Goal: Task Accomplishment & Management: Use online tool/utility

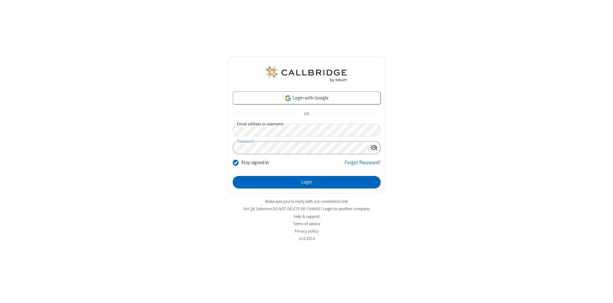
click at [307, 182] on button "Login" at bounding box center [307, 182] width 148 height 13
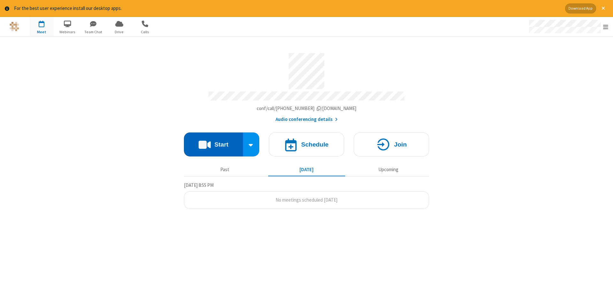
click at [213, 142] on button "Start" at bounding box center [213, 144] width 59 height 24
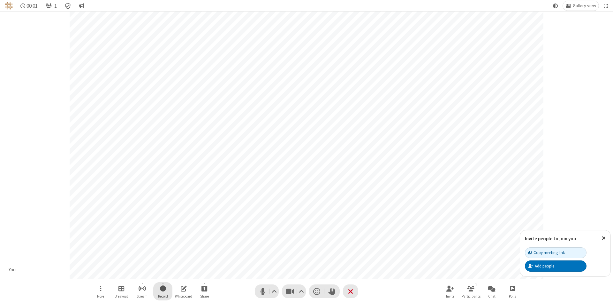
click at [163, 291] on span "Start recording" at bounding box center [163, 288] width 6 height 8
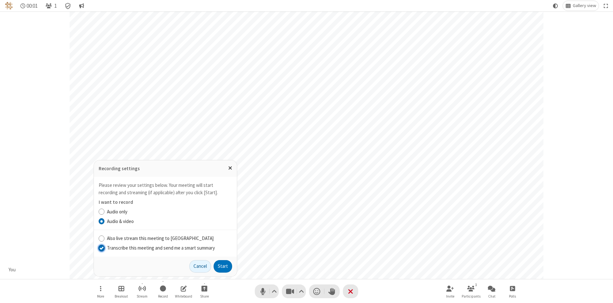
click at [101, 247] on input "Transcribe this meeting and send me a smart summary" at bounding box center [102, 247] width 6 height 7
click at [223, 266] on button "Start" at bounding box center [223, 266] width 19 height 13
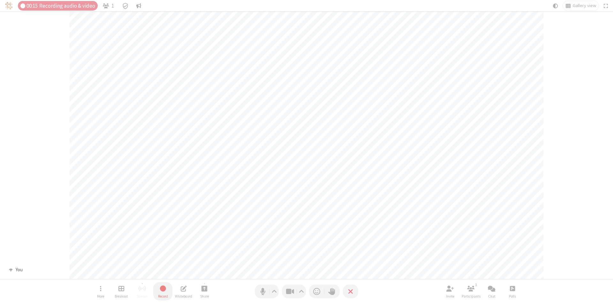
click at [163, 291] on span "Stop recording" at bounding box center [162, 288] width 7 height 8
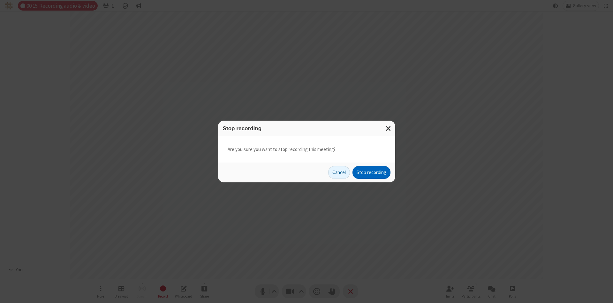
click at [372, 172] on button "Stop recording" at bounding box center [372, 172] width 38 height 13
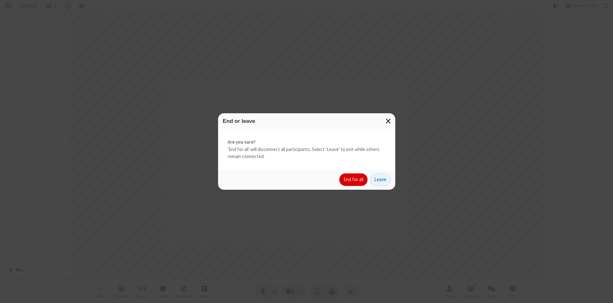
click at [354, 179] on button "End for all" at bounding box center [354, 179] width 28 height 13
